Goal: Information Seeking & Learning: Understand process/instructions

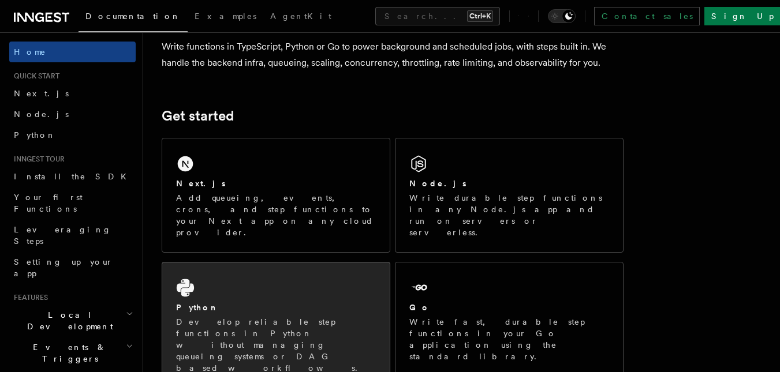
scroll to position [103, 0]
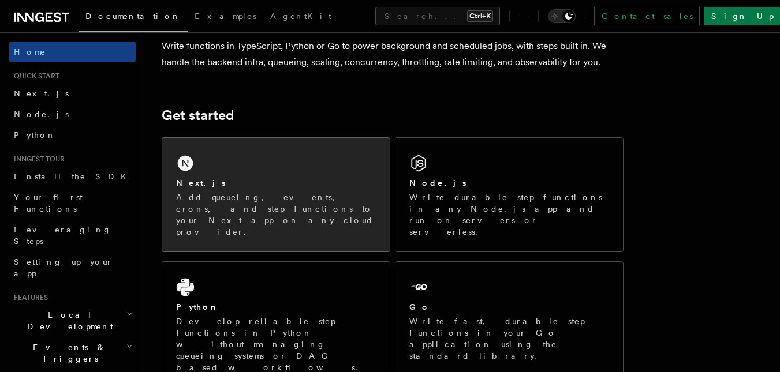
click at [222, 179] on div "Next.js" at bounding box center [276, 183] width 200 height 12
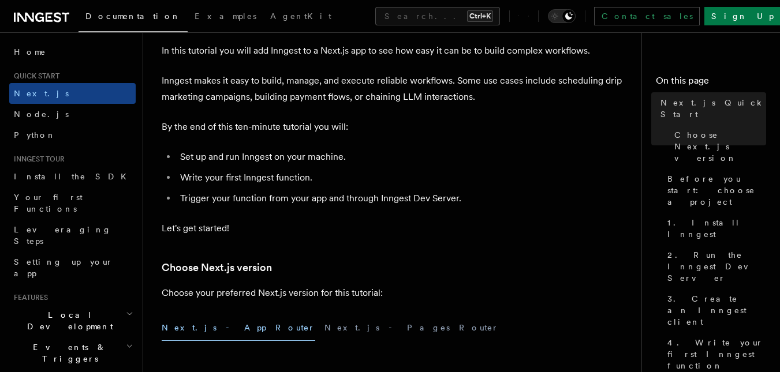
scroll to position [64, 0]
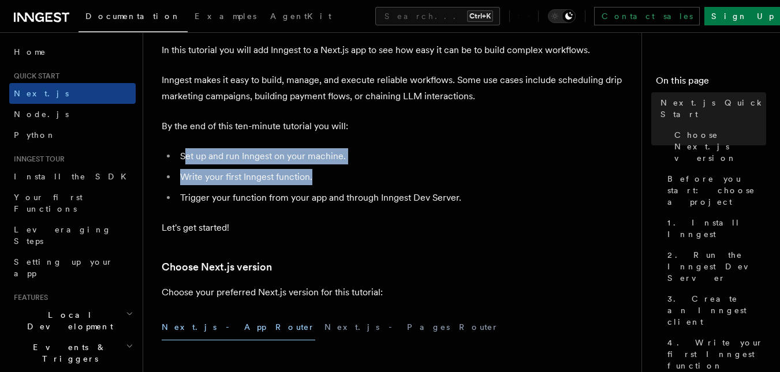
drag, startPoint x: 187, startPoint y: 152, endPoint x: 344, endPoint y: 173, distance: 158.3
click at [344, 173] on ul "Set up and run Inngest on your machine. Write your first Inngest function. Trig…" at bounding box center [393, 177] width 462 height 58
click at [344, 173] on li "Write your first Inngest function." at bounding box center [400, 177] width 447 height 16
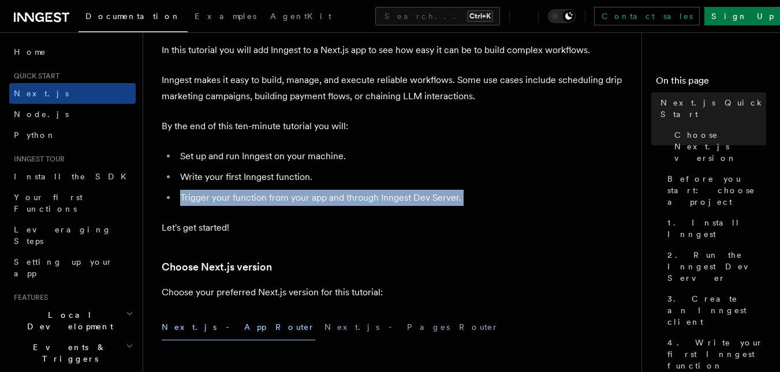
drag, startPoint x: 344, startPoint y: 173, endPoint x: 466, endPoint y: 204, distance: 126.3
click at [466, 204] on ul "Set up and run Inngest on your machine. Write your first Inngest function. Trig…" at bounding box center [393, 177] width 462 height 58
click at [466, 204] on li "Trigger your function from your app and through Inngest Dev Server." at bounding box center [400, 198] width 447 height 16
drag, startPoint x: 466, startPoint y: 204, endPoint x: 161, endPoint y: 193, distance: 305.6
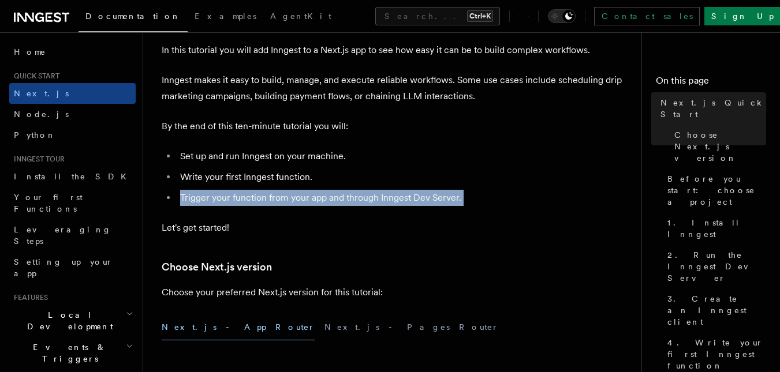
drag, startPoint x: 161, startPoint y: 193, endPoint x: 510, endPoint y: 193, distance: 349.2
click at [510, 193] on li "Trigger your function from your app and through Inngest Dev Server." at bounding box center [400, 198] width 447 height 16
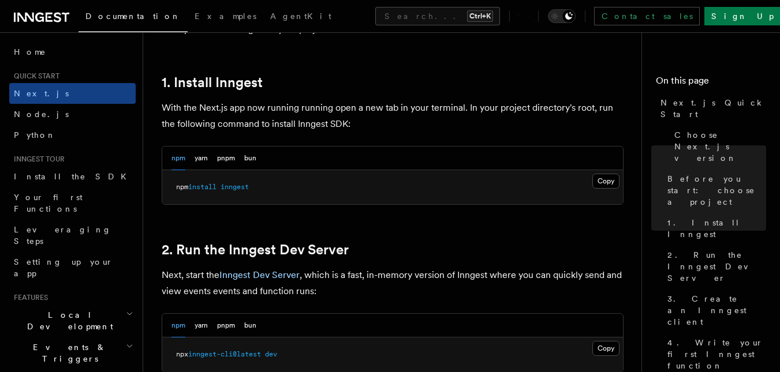
scroll to position [616, 0]
click at [615, 175] on button "Copy Copied" at bounding box center [605, 180] width 27 height 15
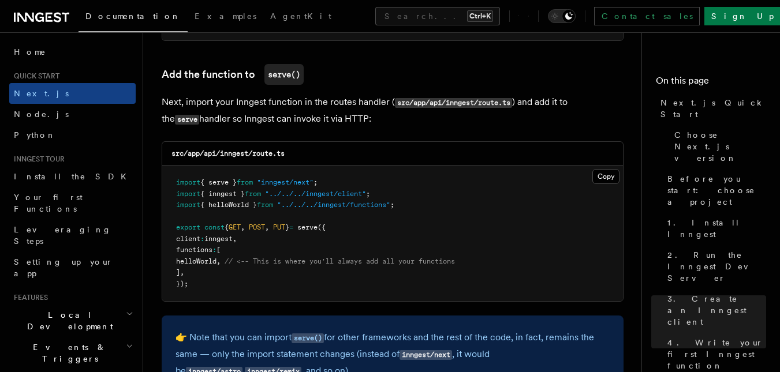
scroll to position [2262, 0]
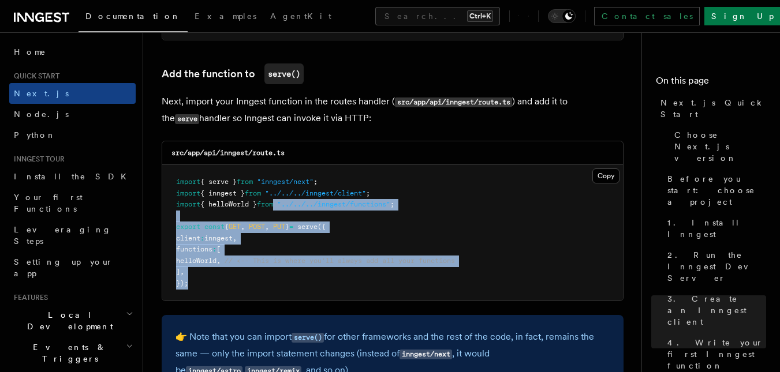
drag, startPoint x: 266, startPoint y: 289, endPoint x: 304, endPoint y: 242, distance: 60.8
click at [304, 242] on pre "import { serve } from "inngest/next" ; import { inngest } from "../../../innges…" at bounding box center [392, 233] width 461 height 136
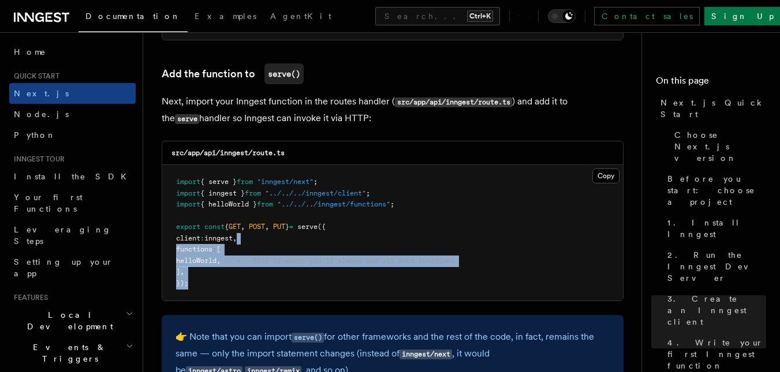
click at [304, 242] on pre "import { serve } from "inngest/next" ; import { inngest } from "../../../innges…" at bounding box center [392, 233] width 461 height 136
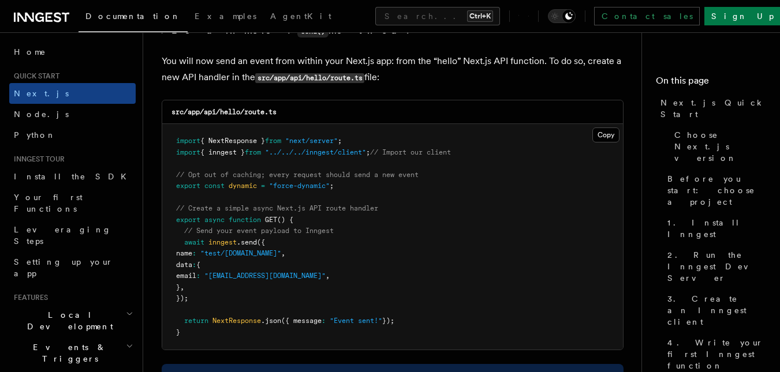
scroll to position [6046, 0]
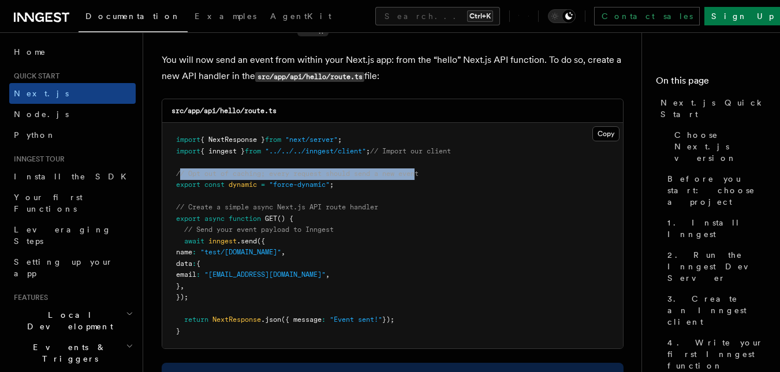
drag, startPoint x: 180, startPoint y: 171, endPoint x: 423, endPoint y: 169, distance: 243.0
click at [418, 170] on span "// Opt out of caching; every request should send a new event" at bounding box center [297, 174] width 242 height 8
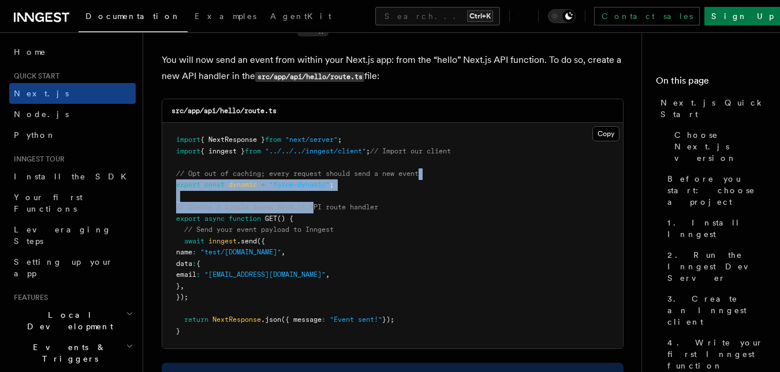
drag, startPoint x: 437, startPoint y: 169, endPoint x: 324, endPoint y: 212, distance: 120.6
click at [324, 212] on pre "import { NextResponse } from "next/server" ; import { inngest } from "../../../…" at bounding box center [392, 236] width 461 height 226
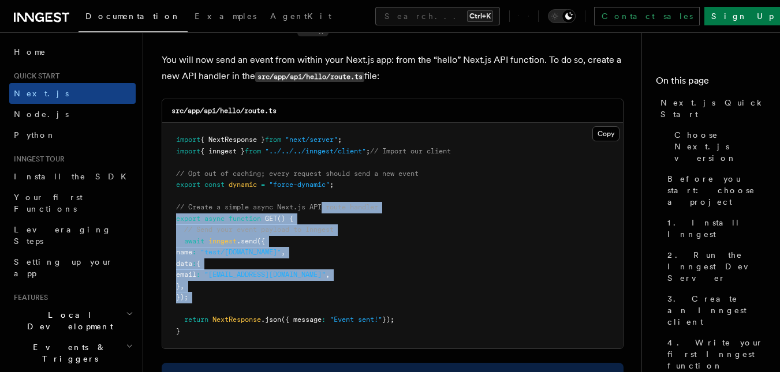
drag, startPoint x: 324, startPoint y: 212, endPoint x: 313, endPoint y: 303, distance: 91.9
click at [313, 303] on pre "import { NextResponse } from "next/server" ; import { inngest } from "../../../…" at bounding box center [392, 236] width 461 height 226
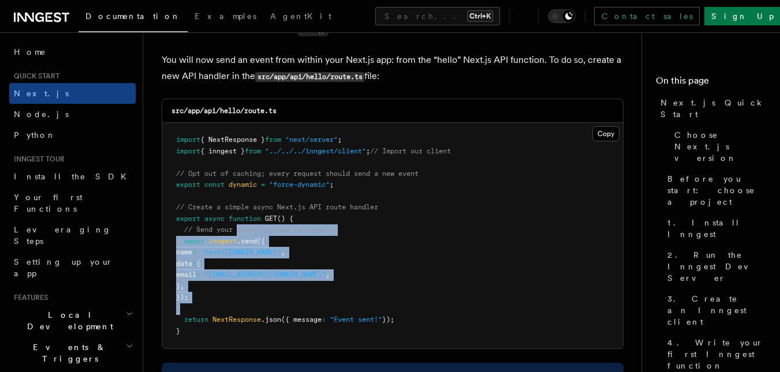
drag, startPoint x: 313, startPoint y: 303, endPoint x: 278, endPoint y: 285, distance: 39.8
click at [278, 285] on pre "import { NextResponse } from "next/server" ; import { inngest } from "../../../…" at bounding box center [392, 236] width 461 height 226
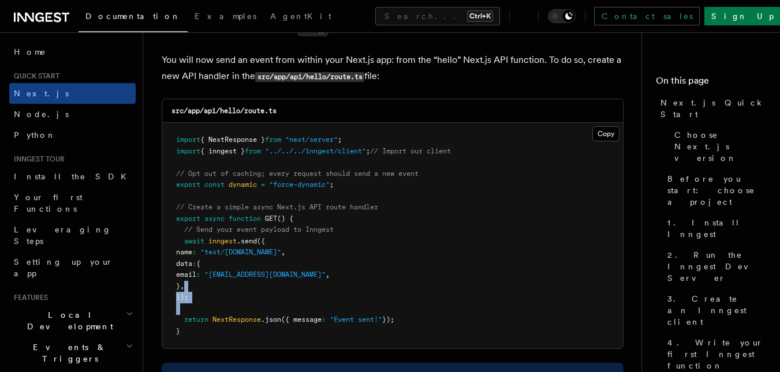
click at [278, 285] on pre "import { NextResponse } from "next/server" ; import { inngest } from "../../../…" at bounding box center [392, 236] width 461 height 226
drag, startPoint x: 256, startPoint y: 299, endPoint x: 185, endPoint y: 228, distance: 100.8
click at [185, 228] on pre "import { NextResponse } from "next/server" ; import { inngest } from "../../../…" at bounding box center [392, 236] width 461 height 226
click at [362, 249] on pre "import { NextResponse } from "next/server" ; import { inngest } from "../../../…" at bounding box center [392, 236] width 461 height 226
drag, startPoint x: 205, startPoint y: 303, endPoint x: 253, endPoint y: 303, distance: 47.9
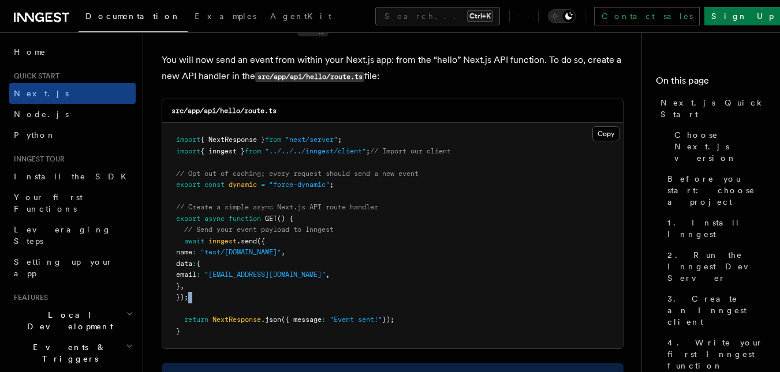
click at [253, 303] on pre "import { NextResponse } from "next/server" ; import { inngest } from "../../../…" at bounding box center [392, 236] width 461 height 226
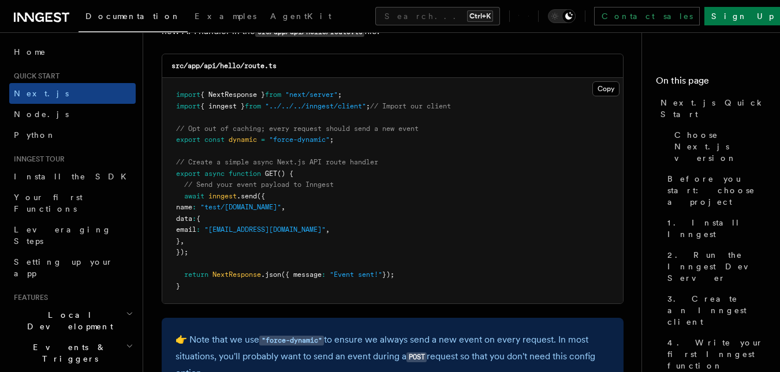
scroll to position [6092, 0]
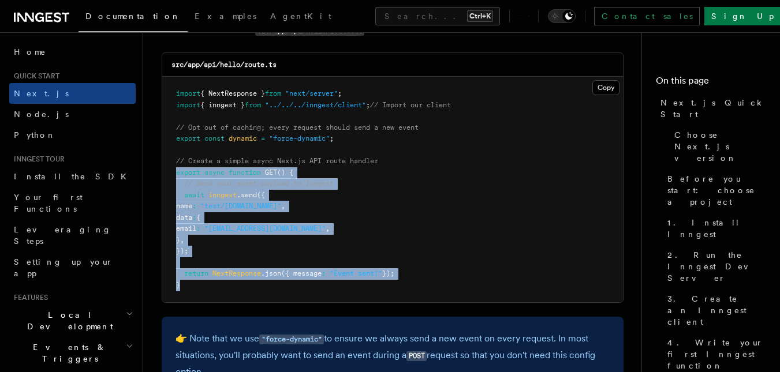
drag, startPoint x: 172, startPoint y: 167, endPoint x: 194, endPoint y: 285, distance: 119.2
click at [194, 285] on pre "import { NextResponse } from "next/server" ; import { inngest } from "../../../…" at bounding box center [392, 190] width 461 height 226
copy code "export async function GET () { // Send your event payload to Inngest await inng…"
click at [365, 184] on pre "import { NextResponse } from "next/server" ; import { inngest } from "../../../…" at bounding box center [392, 190] width 461 height 226
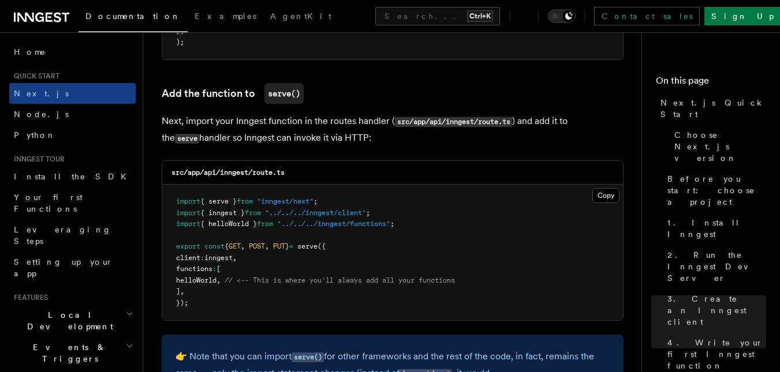
scroll to position [2243, 0]
click at [88, 96] on link "Next.js" at bounding box center [72, 93] width 126 height 21
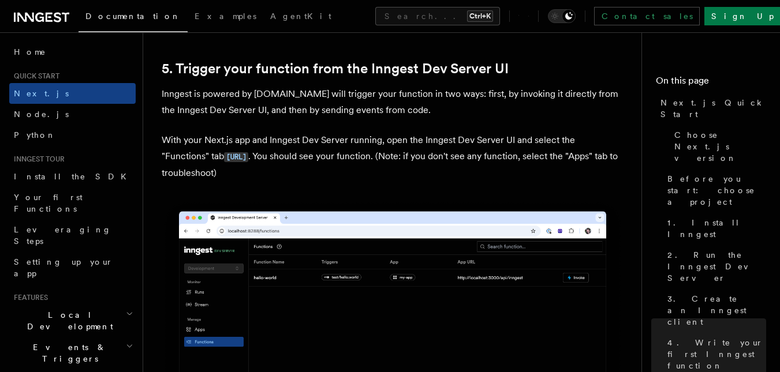
scroll to position [2768, 0]
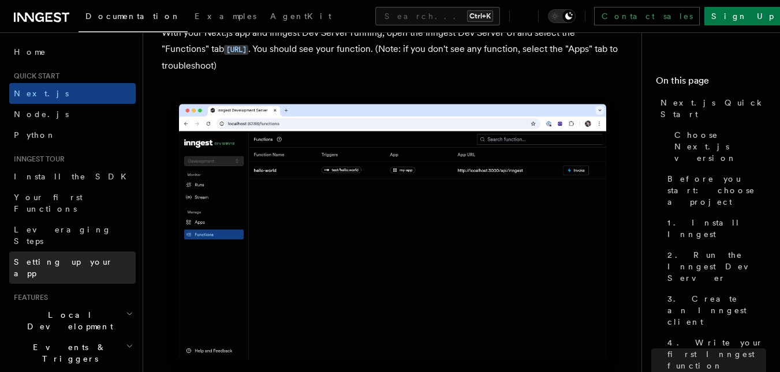
click at [49, 257] on span "Setting up your app" at bounding box center [63, 267] width 99 height 21
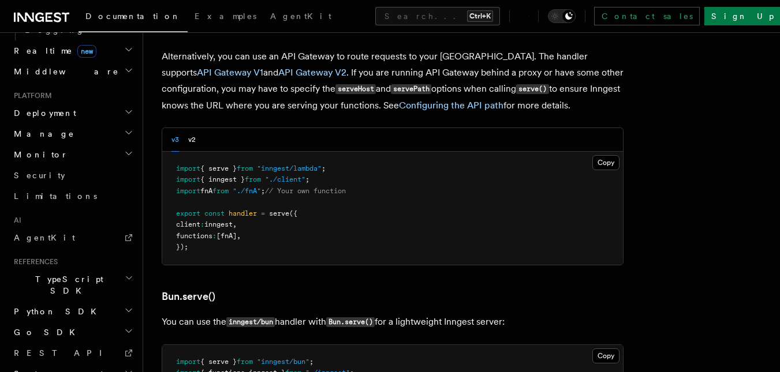
scroll to position [543, 0]
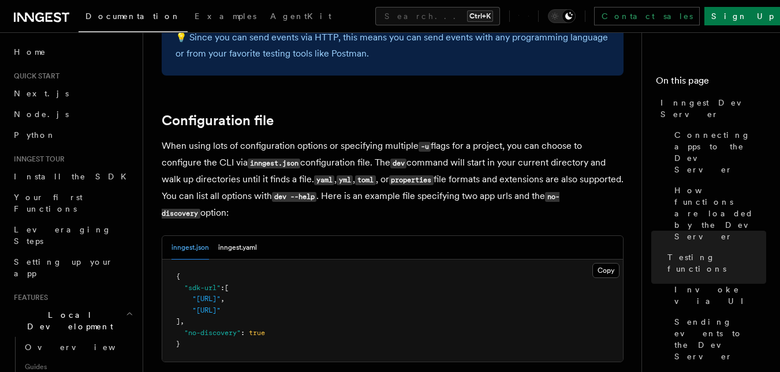
scroll to position [2978, 0]
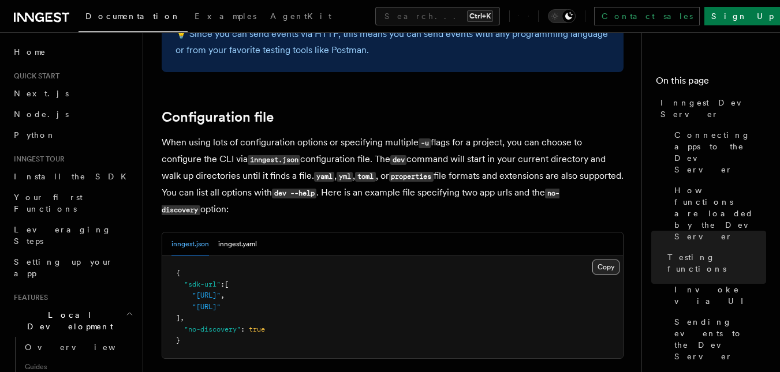
click at [611, 260] on button "Copy Copied" at bounding box center [605, 267] width 27 height 15
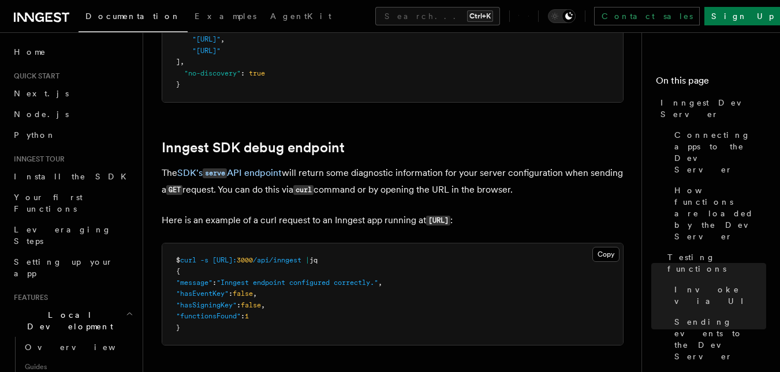
scroll to position [3235, 0]
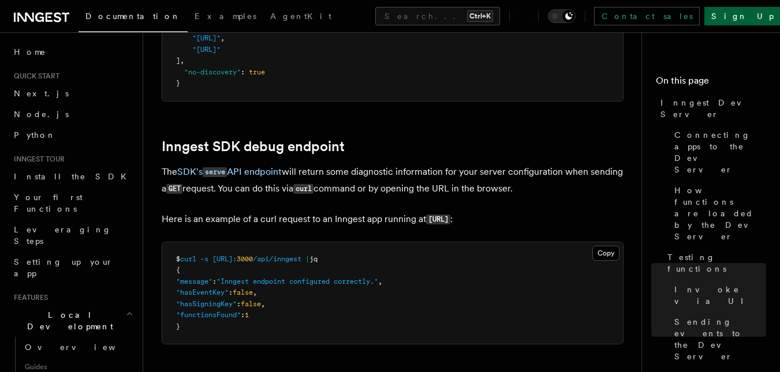
click at [752, 13] on link "Sign Up" at bounding box center [742, 16] width 76 height 18
